Goal: Information Seeking & Learning: Understand process/instructions

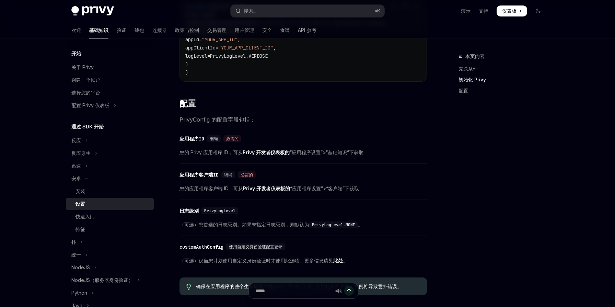
scroll to position [146, 0]
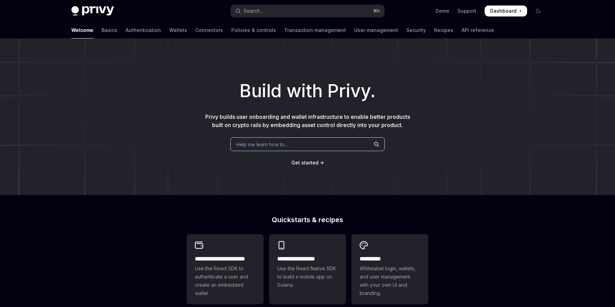
click at [515, 11] on span "Dashboard" at bounding box center [503, 11] width 26 height 7
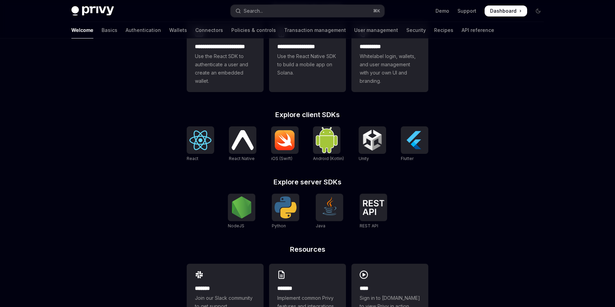
scroll to position [239, 0]
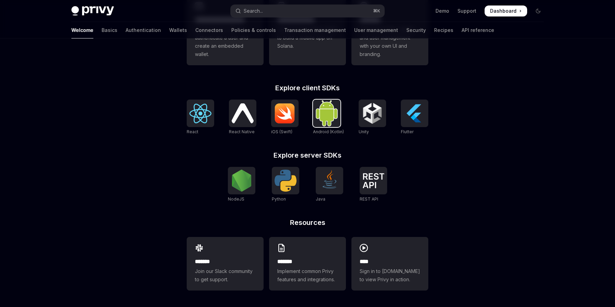
click at [326, 116] on img at bounding box center [327, 113] width 22 height 26
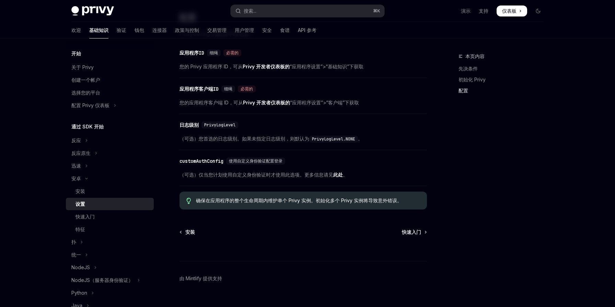
scroll to position [281, 0]
click at [134, 31] on font "钱包" at bounding box center [139, 30] width 10 height 6
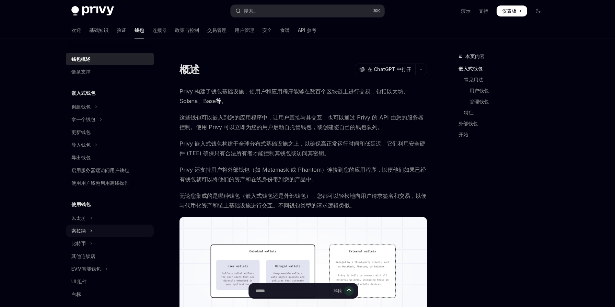
click at [101, 233] on button "索拉纳" at bounding box center [110, 230] width 88 height 12
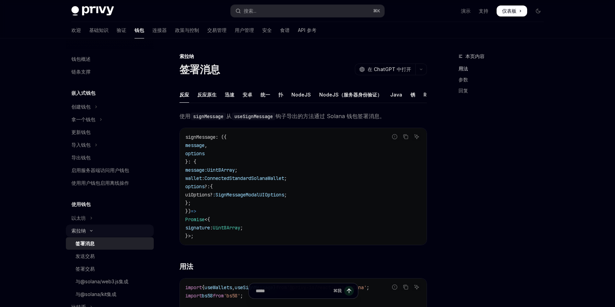
click at [92, 234] on button "索拉纳" at bounding box center [110, 230] width 88 height 12
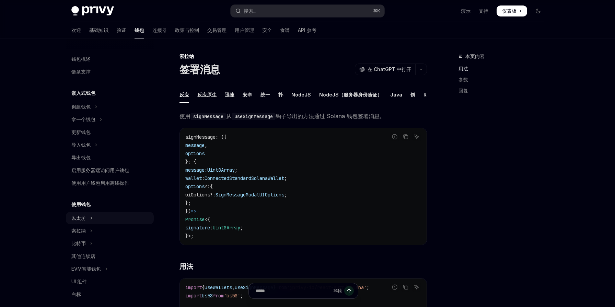
click at [89, 220] on button "以太坊" at bounding box center [110, 218] width 88 height 12
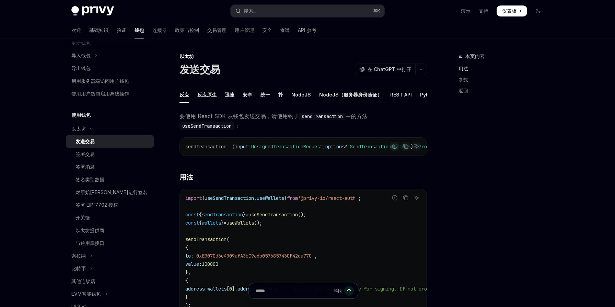
scroll to position [144, 0]
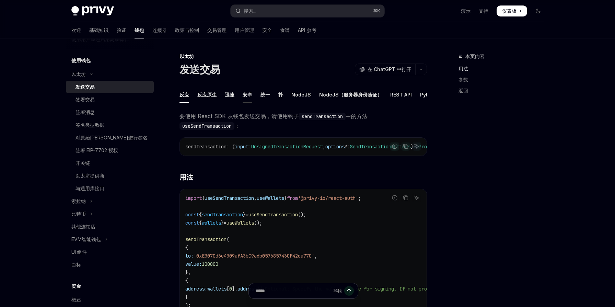
click at [246, 93] on font "安卓" at bounding box center [248, 95] width 10 height 6
type textarea "*"
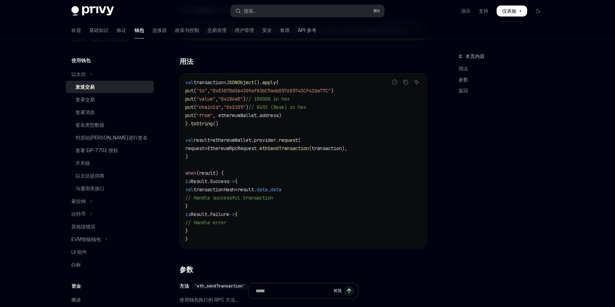
scroll to position [89, 0]
